Goal: Transaction & Acquisition: Purchase product/service

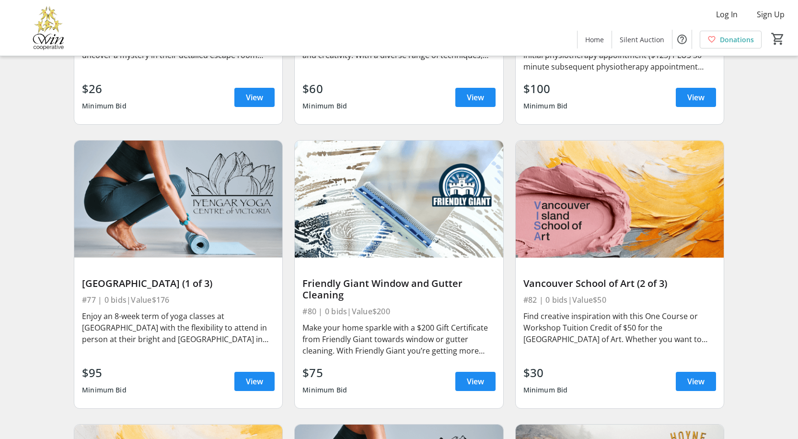
scroll to position [7460, 0]
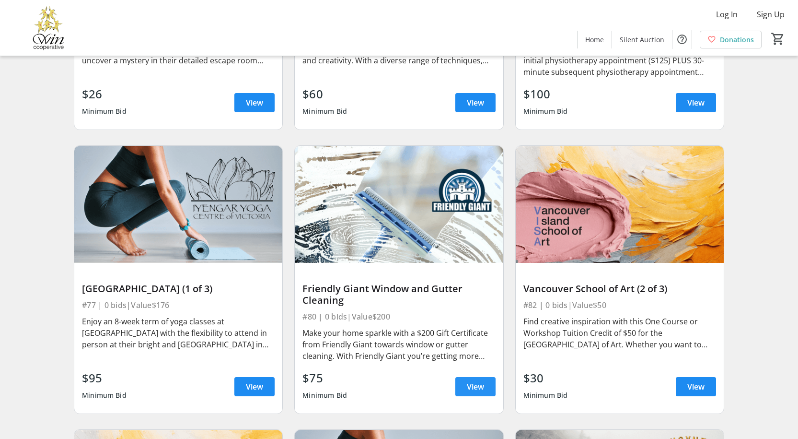
click at [470, 391] on span "View" at bounding box center [475, 387] width 17 height 12
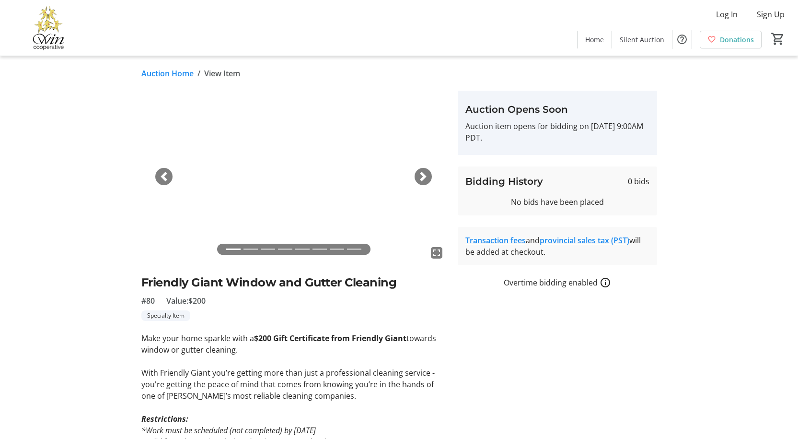
click at [423, 174] on span "button" at bounding box center [424, 177] width 10 height 10
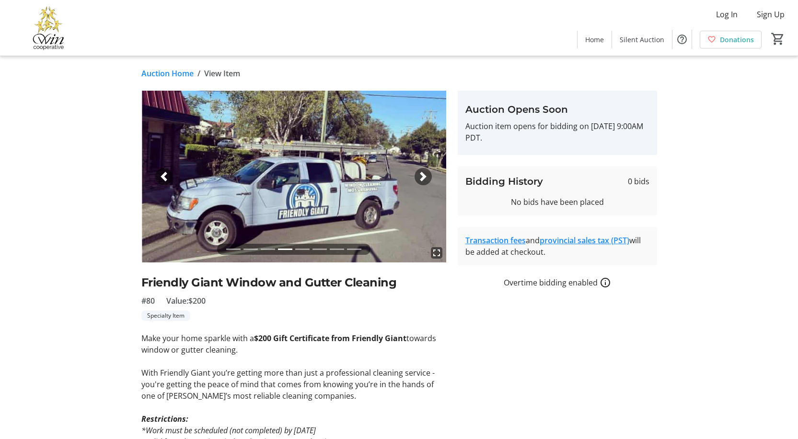
click at [423, 174] on span "button" at bounding box center [424, 177] width 10 height 10
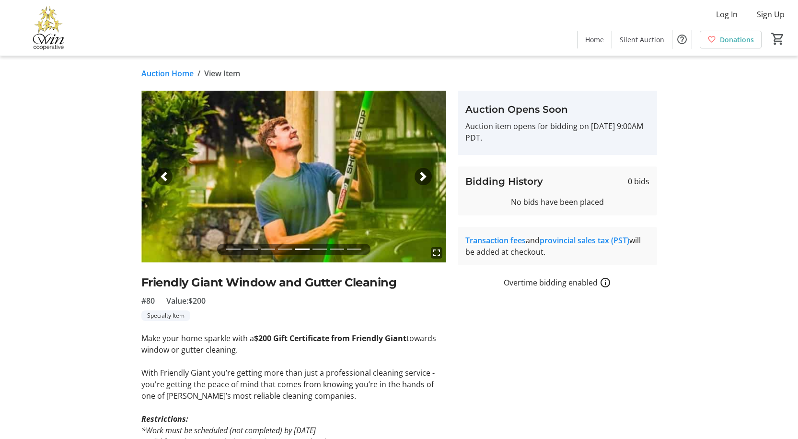
click at [423, 174] on span "button" at bounding box center [424, 177] width 10 height 10
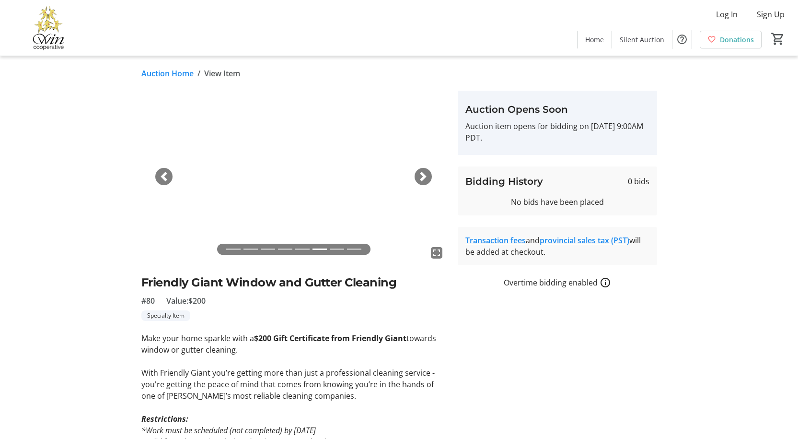
click at [423, 174] on span "button" at bounding box center [424, 177] width 10 height 10
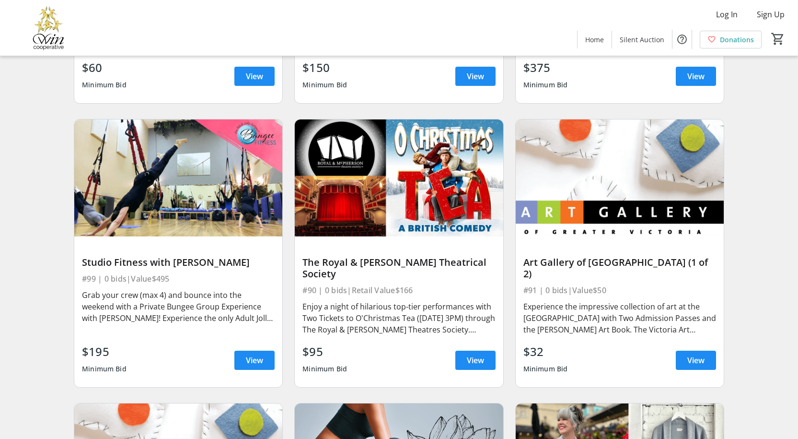
scroll to position [8323, 0]
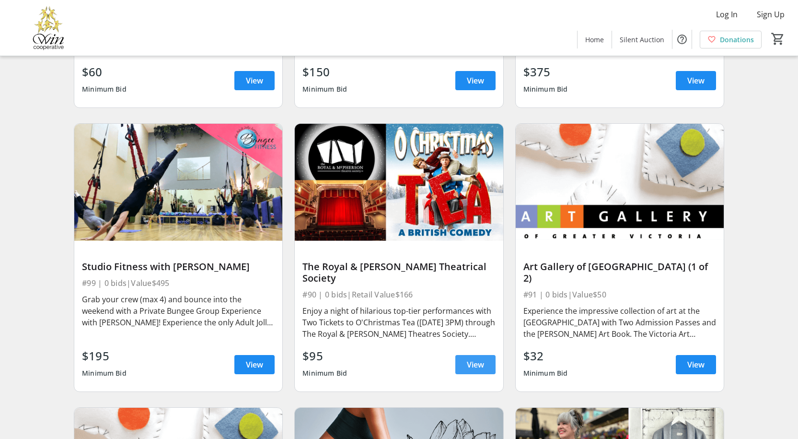
click at [481, 368] on span "View" at bounding box center [475, 365] width 17 height 12
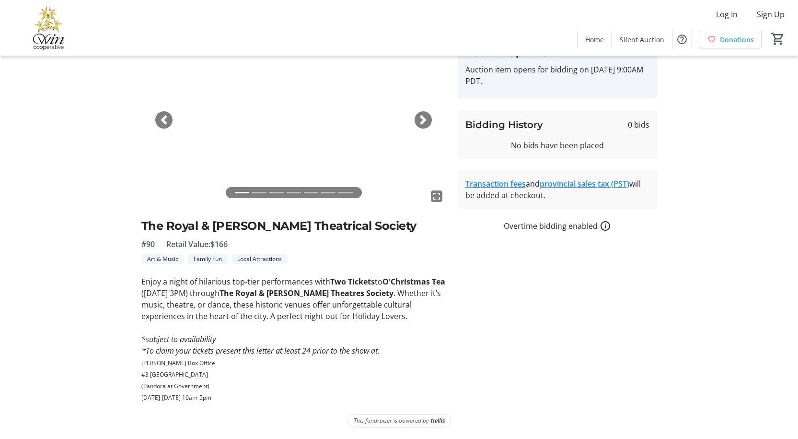
scroll to position [9, 0]
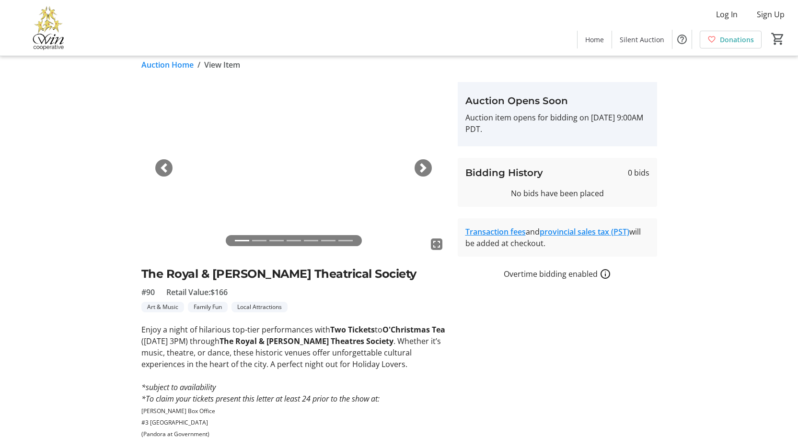
click at [425, 167] on span "button" at bounding box center [424, 168] width 10 height 10
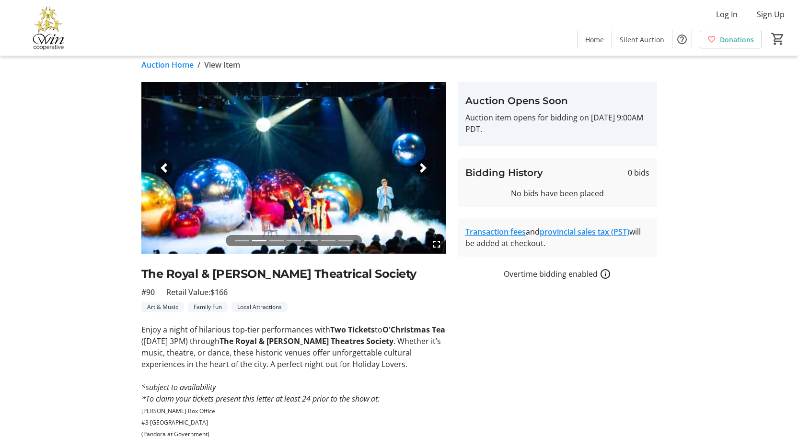
click at [425, 167] on span "button" at bounding box center [424, 168] width 10 height 10
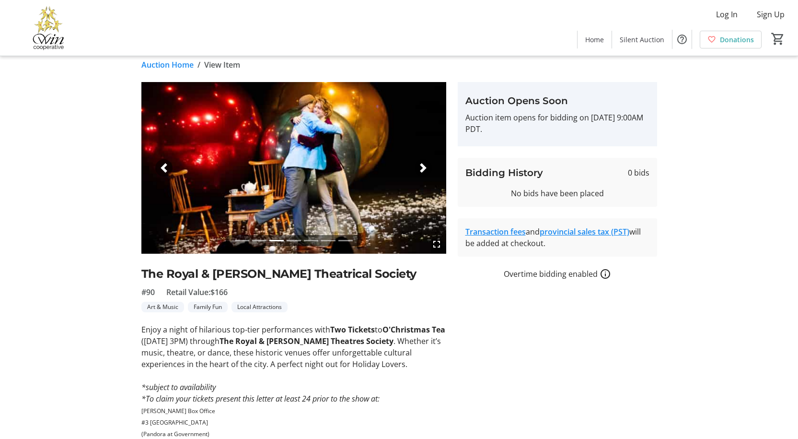
click at [425, 167] on span "button" at bounding box center [424, 168] width 10 height 10
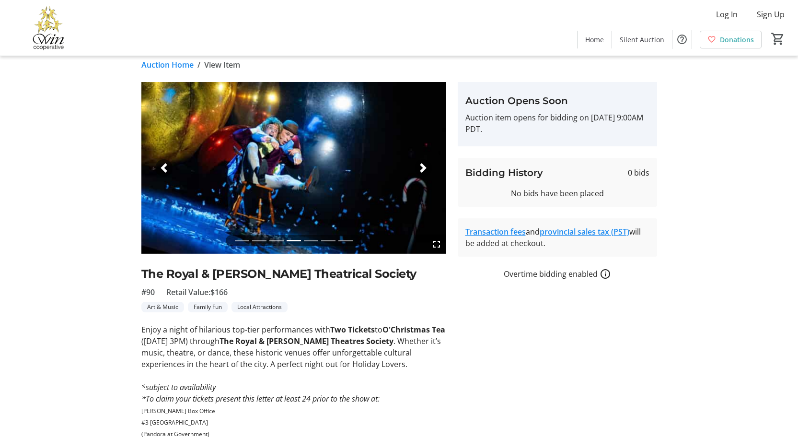
click at [425, 167] on span "button" at bounding box center [424, 168] width 10 height 10
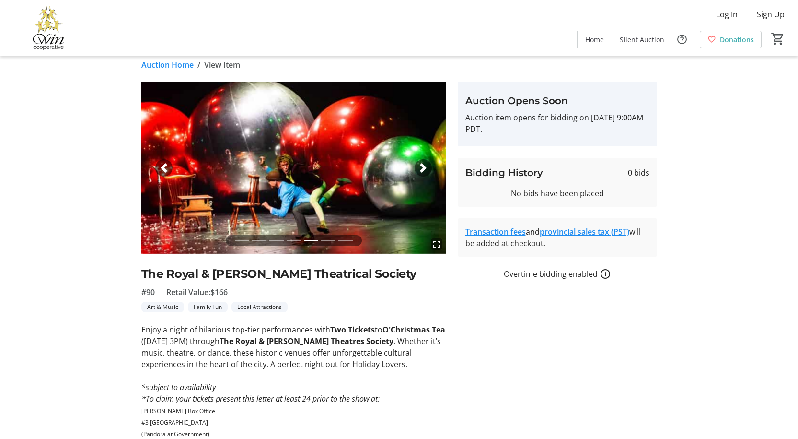
click at [425, 167] on span "button" at bounding box center [424, 168] width 10 height 10
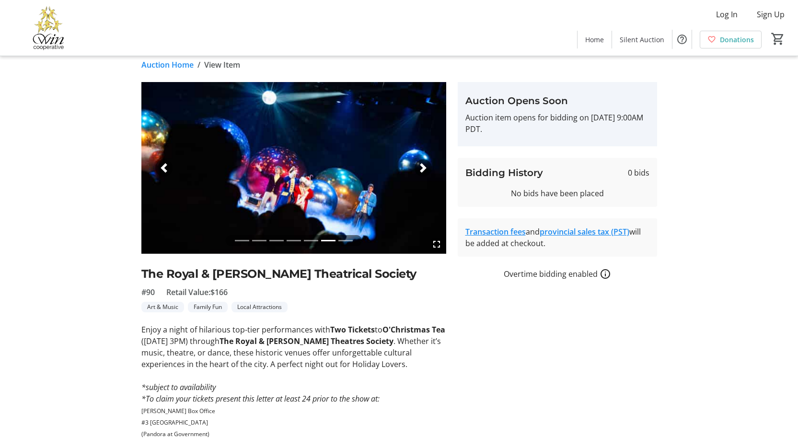
click at [425, 167] on span "button" at bounding box center [424, 168] width 10 height 10
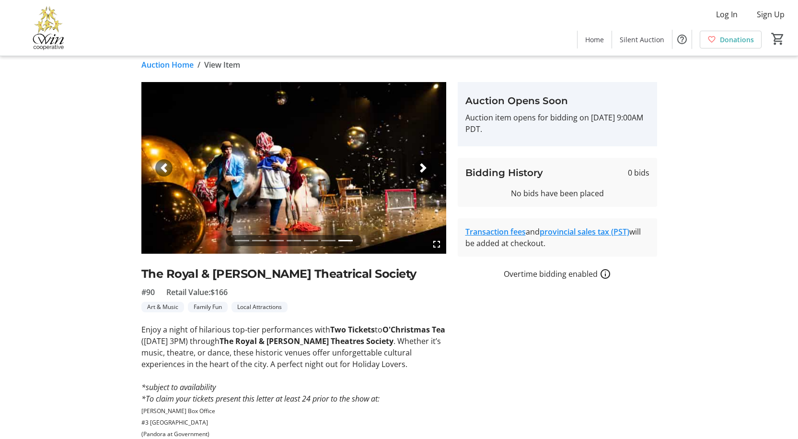
click at [425, 167] on span "button" at bounding box center [424, 168] width 10 height 10
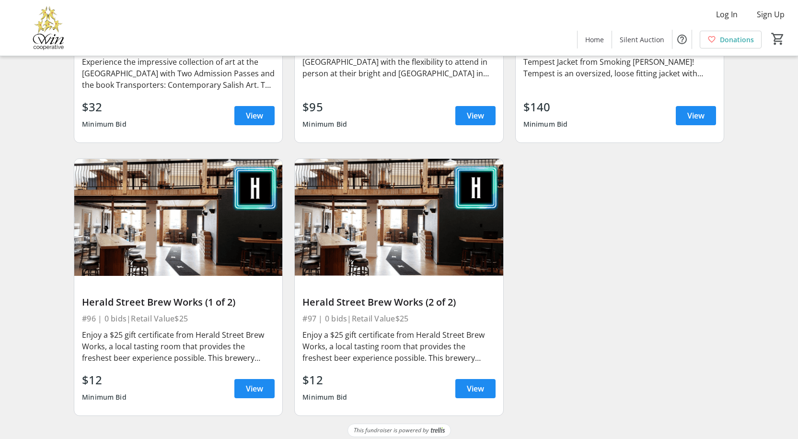
scroll to position [8858, 0]
